Goal: Transaction & Acquisition: Purchase product/service

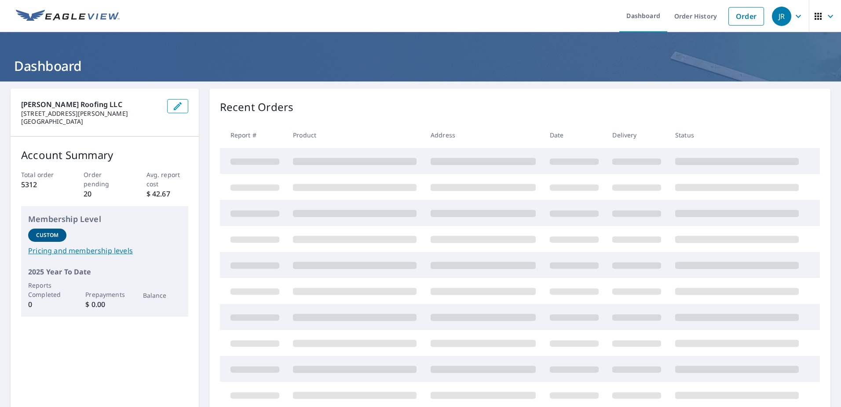
click at [744, 18] on link "Order" at bounding box center [747, 16] width 36 height 18
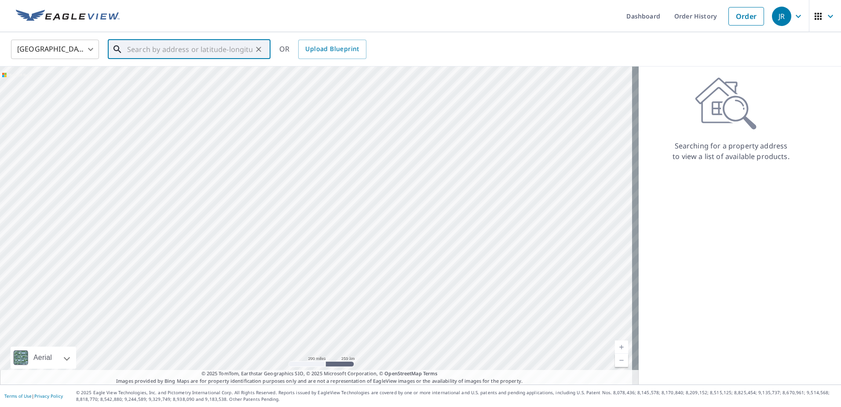
click at [206, 48] on input "text" at bounding box center [189, 49] width 125 height 25
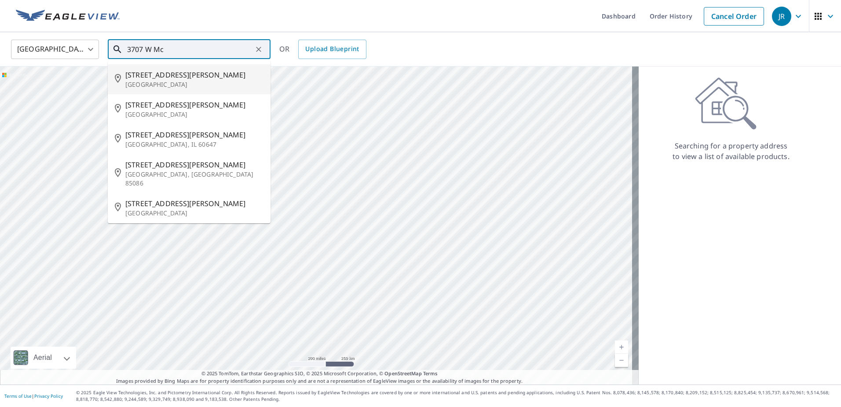
click at [187, 79] on span "[STREET_ADDRESS][PERSON_NAME]" at bounding box center [194, 75] width 138 height 11
type input "[STREET_ADDRESS][PERSON_NAME]"
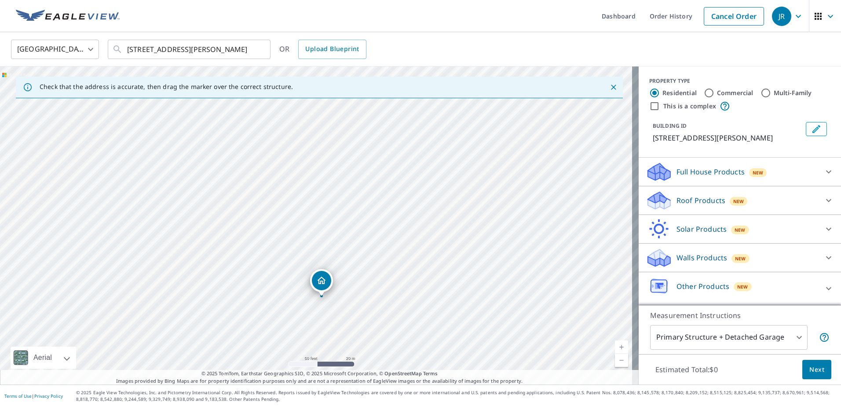
drag, startPoint x: 364, startPoint y: 209, endPoint x: 369, endPoint y: 281, distance: 72.4
click at [369, 281] on div "[STREET_ADDRESS][PERSON_NAME]" at bounding box center [319, 225] width 639 height 318
drag, startPoint x: 326, startPoint y: 278, endPoint x: 289, endPoint y: 272, distance: 37.0
drag, startPoint x: 309, startPoint y: 176, endPoint x: 306, endPoint y: 218, distance: 41.5
click at [306, 218] on div "[STREET_ADDRESS][PERSON_NAME]" at bounding box center [319, 225] width 639 height 318
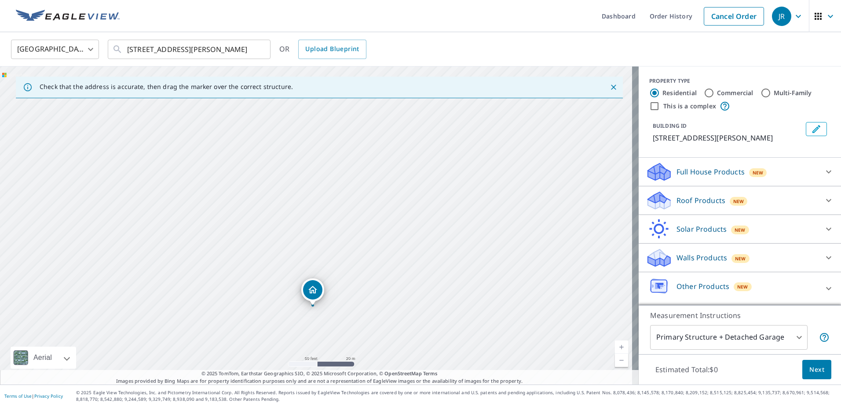
drag, startPoint x: 307, startPoint y: 198, endPoint x: 307, endPoint y: 238, distance: 40.0
click at [307, 238] on div "[STREET_ADDRESS][PERSON_NAME]" at bounding box center [319, 225] width 639 height 318
click at [320, 304] on div "[STREET_ADDRESS][PERSON_NAME]" at bounding box center [312, 291] width 23 height 27
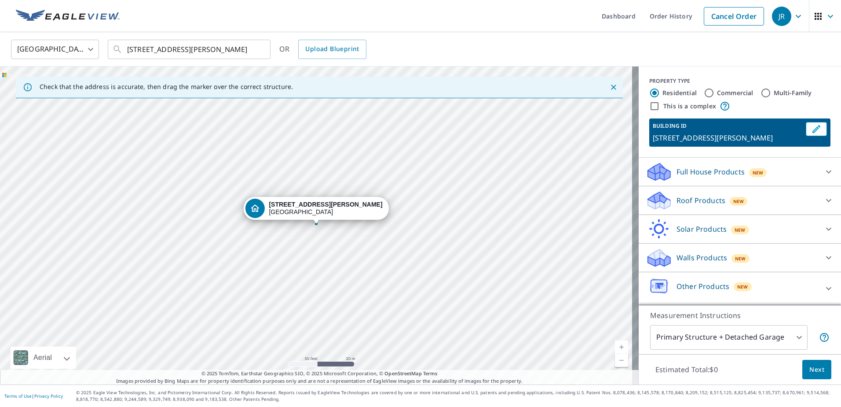
click at [703, 199] on p "Roof Products" at bounding box center [701, 200] width 49 height 11
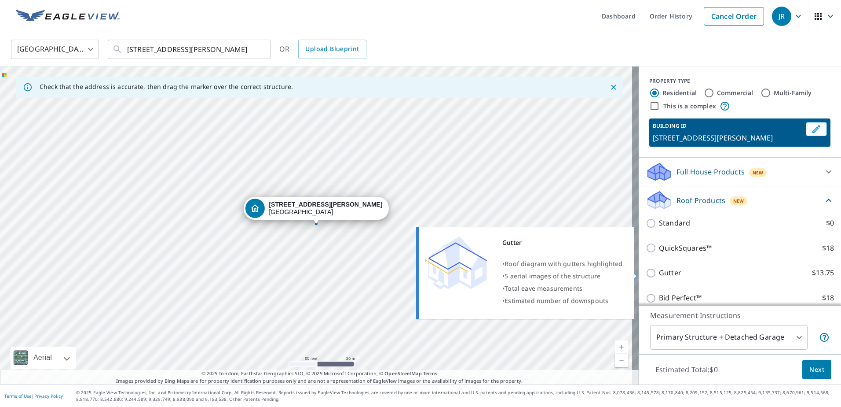
scroll to position [44, 0]
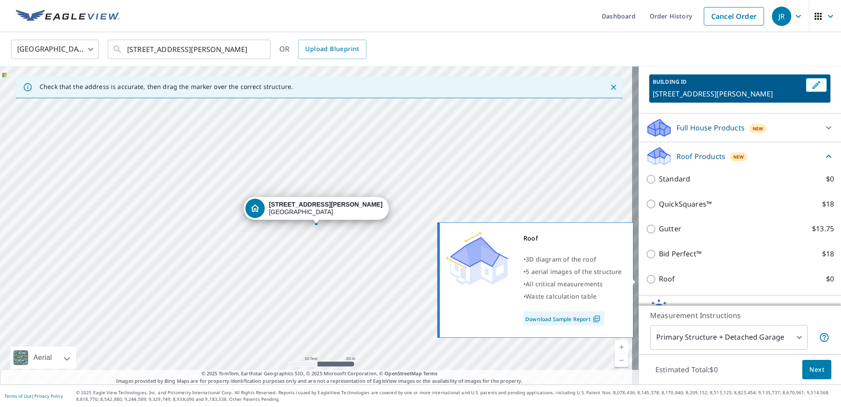
click at [680, 281] on label "Roof $0" at bounding box center [746, 278] width 175 height 11
click at [659, 281] on input "Roof $0" at bounding box center [652, 279] width 13 height 11
checkbox input "true"
type input "3"
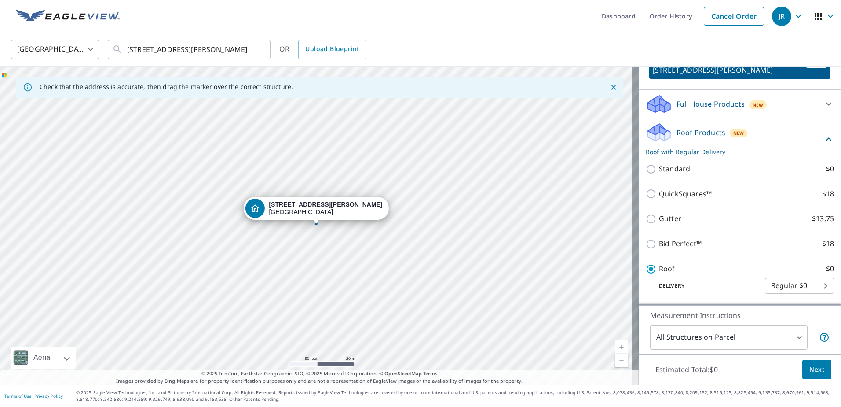
scroll to position [20, 0]
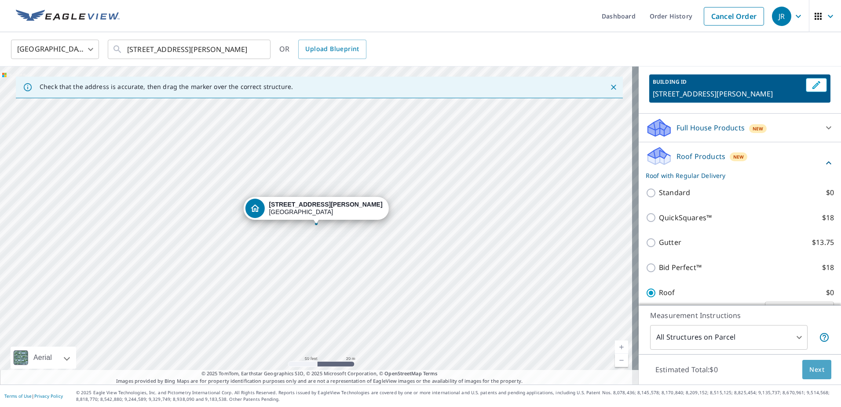
click at [810, 367] on span "Next" at bounding box center [817, 369] width 15 height 11
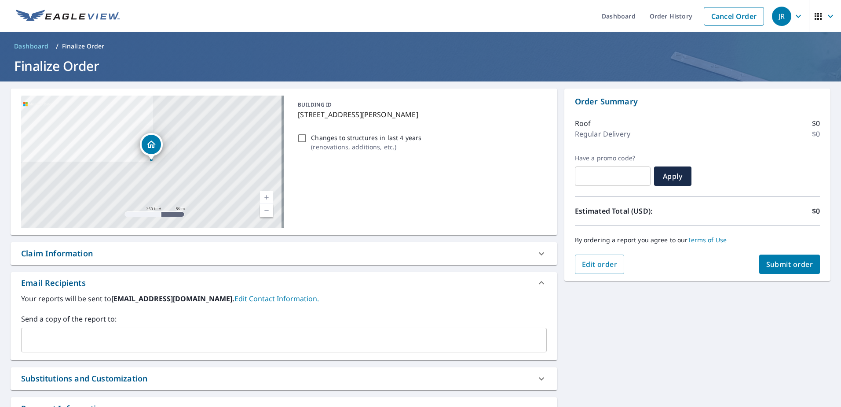
click at [121, 335] on input "text" at bounding box center [277, 339] width 505 height 17
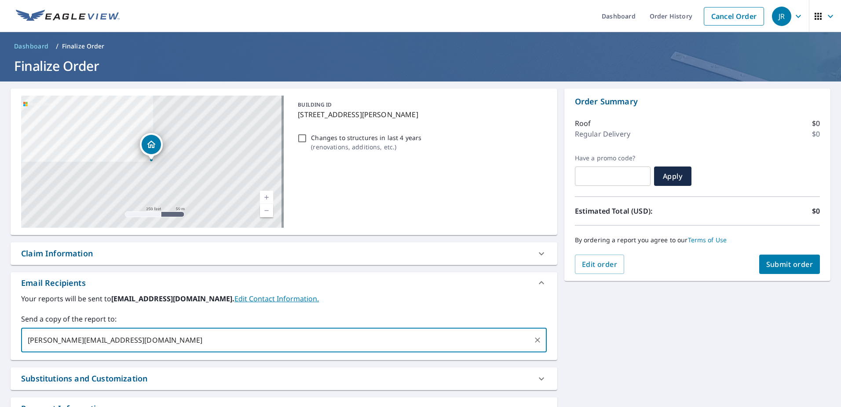
type input "[PERSON_NAME][EMAIL_ADDRESS][DOMAIN_NAME]"
click at [778, 264] on span "Submit order" at bounding box center [790, 264] width 47 height 10
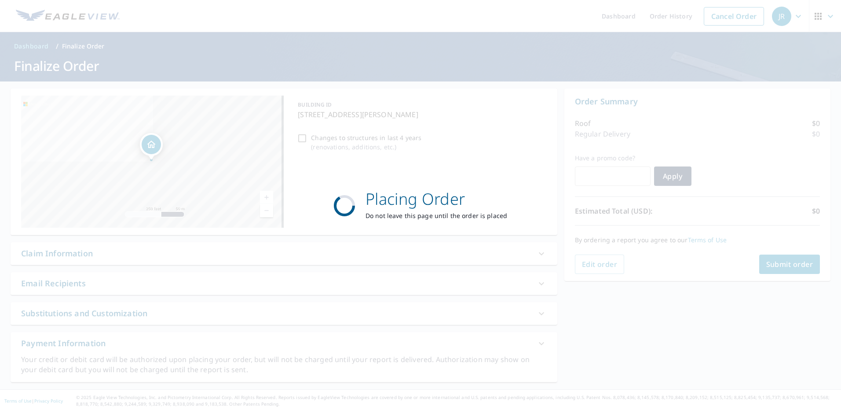
checkbox input "true"
